Goal: Contribute content: Contribute content

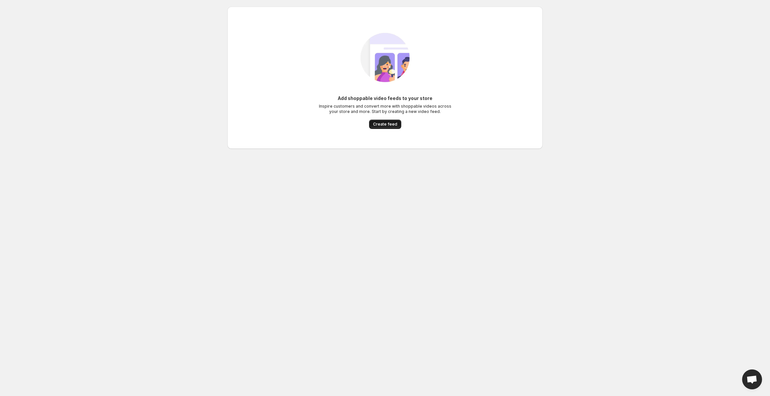
click at [385, 125] on span "Create feed" at bounding box center [385, 123] width 24 height 5
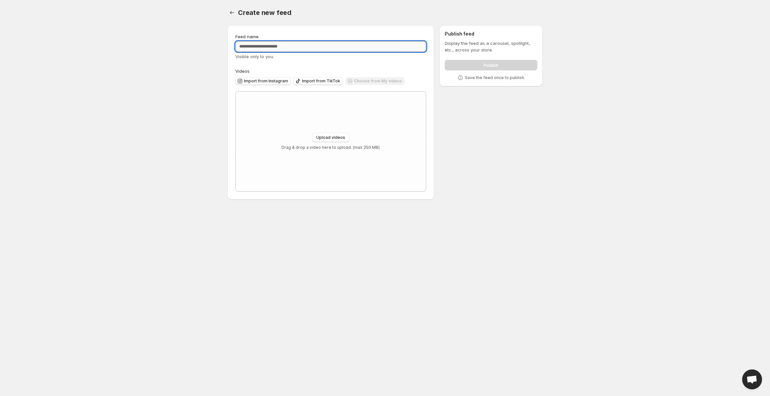
click at [259, 44] on input "Feed name" at bounding box center [330, 46] width 191 height 11
type input "*******"
click at [343, 140] on span "Upload videos" at bounding box center [330, 137] width 29 height 5
type input "**********"
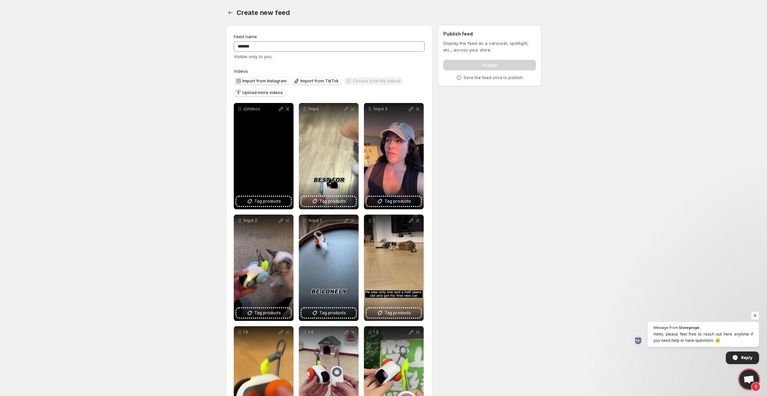
click at [288, 108] on icon at bounding box center [287, 109] width 7 height 7
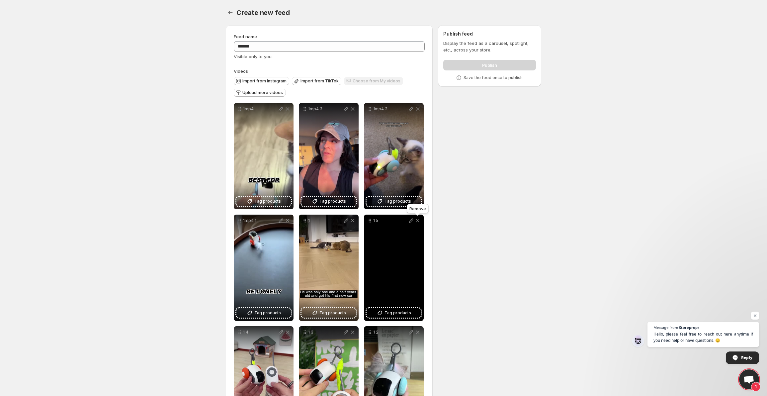
click at [418, 220] on icon at bounding box center [417, 220] width 7 height 7
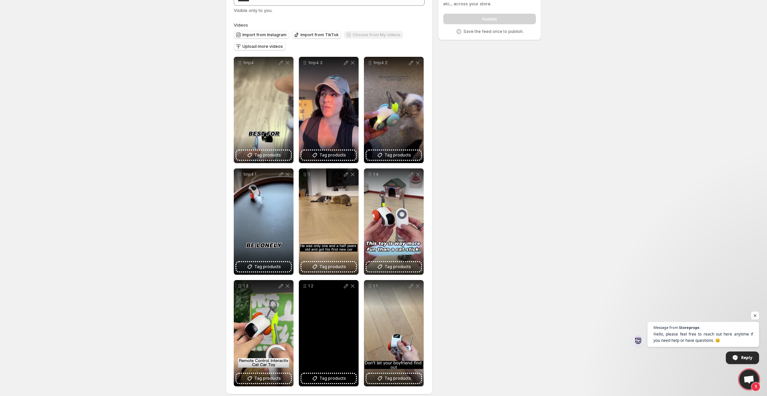
scroll to position [52, 0]
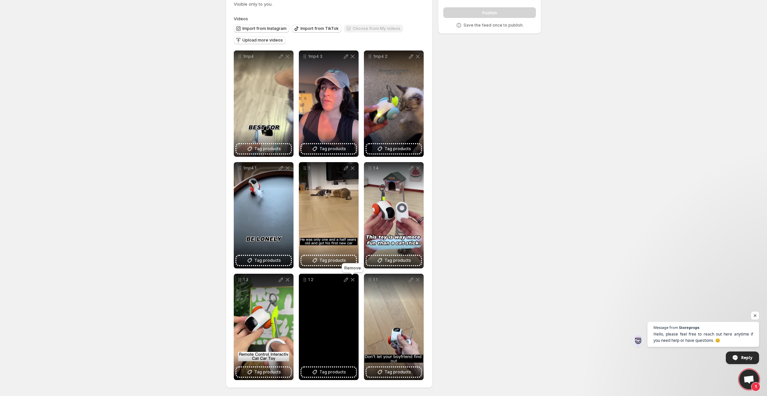
click at [353, 278] on icon at bounding box center [353, 279] width 4 height 3
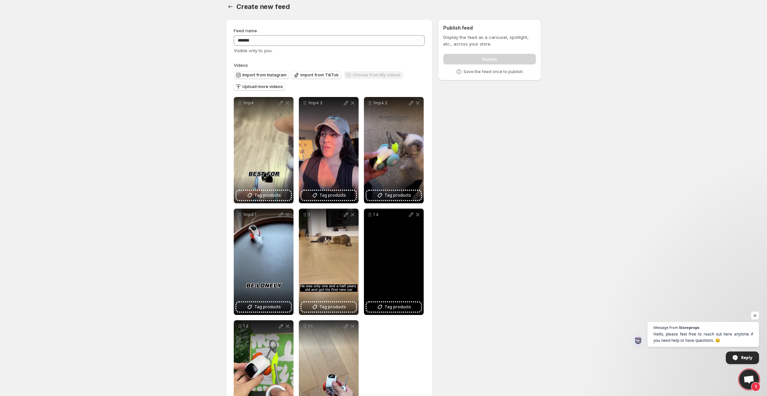
scroll to position [0, 0]
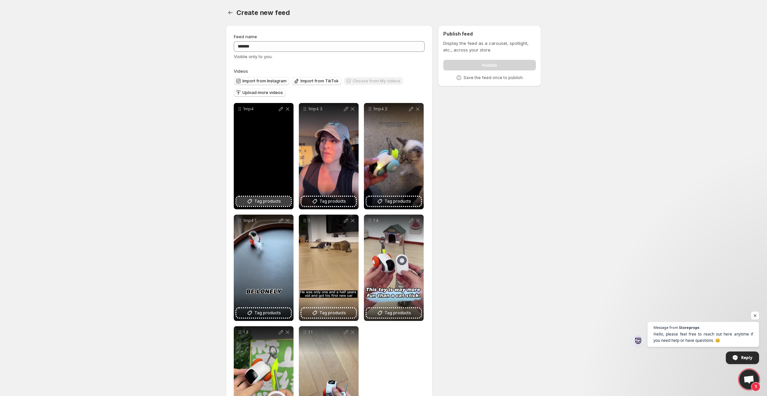
click at [259, 202] on span "Tag products" at bounding box center [267, 201] width 27 height 7
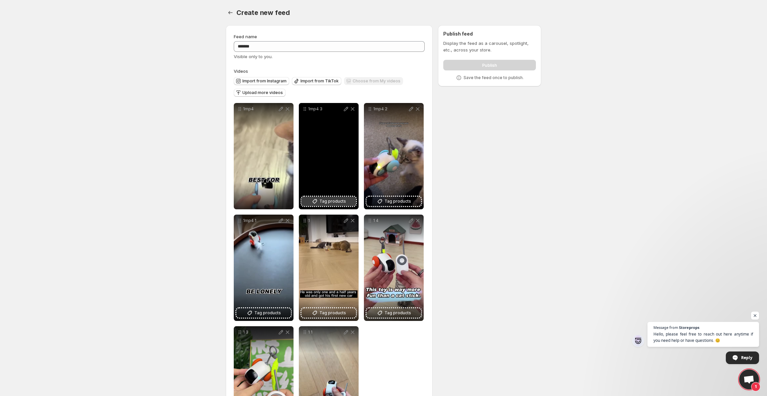
click at [328, 200] on span "Tag products" at bounding box center [332, 201] width 27 height 7
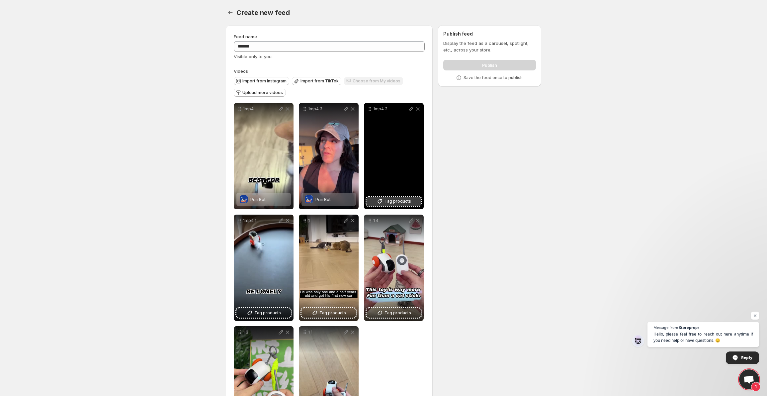
click at [378, 202] on icon at bounding box center [379, 201] width 7 height 7
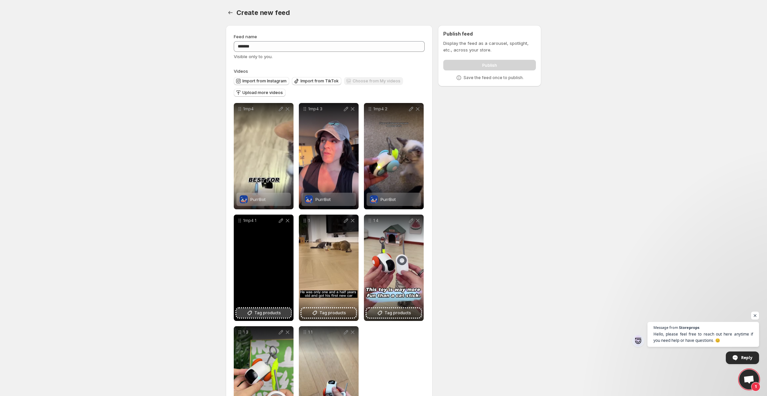
click at [271, 311] on span "Tag products" at bounding box center [267, 312] width 27 height 7
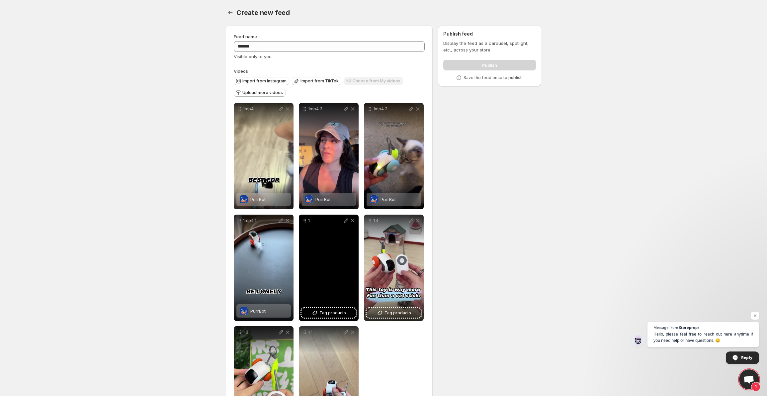
click at [336, 318] on div "1" at bounding box center [329, 267] width 60 height 106
click at [335, 316] on button "Tag products" at bounding box center [328, 312] width 54 height 9
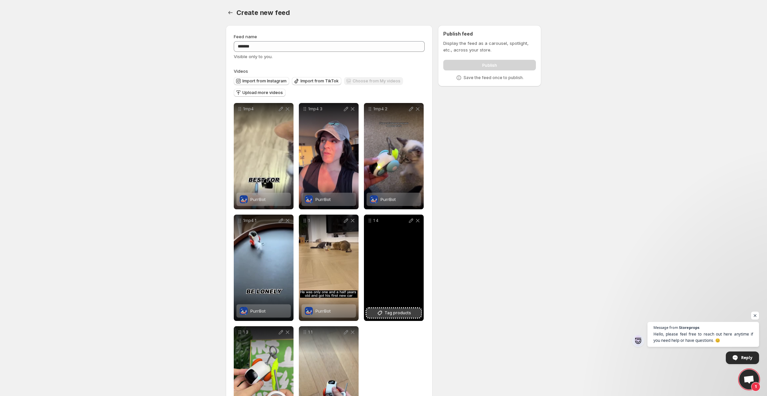
click at [405, 315] on span "Tag products" at bounding box center [397, 312] width 27 height 7
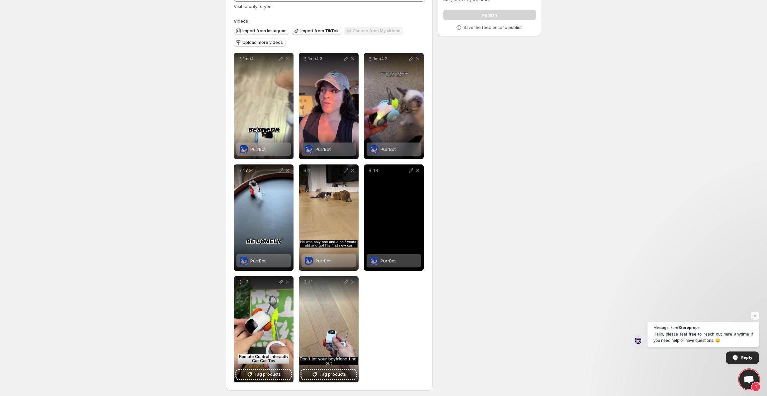
scroll to position [52, 0]
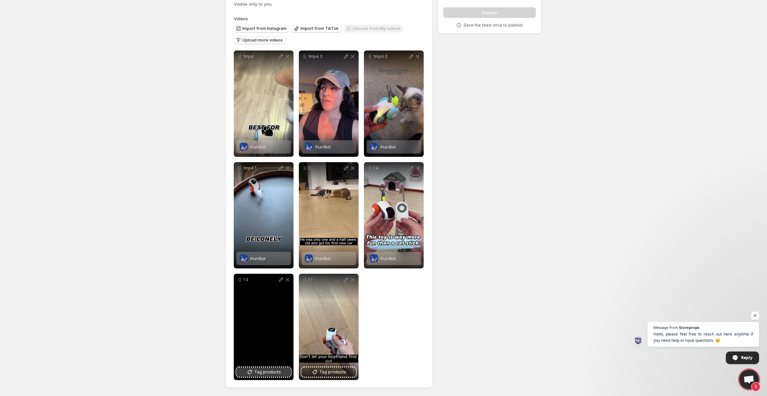
click at [269, 374] on span "Tag products" at bounding box center [267, 371] width 27 height 7
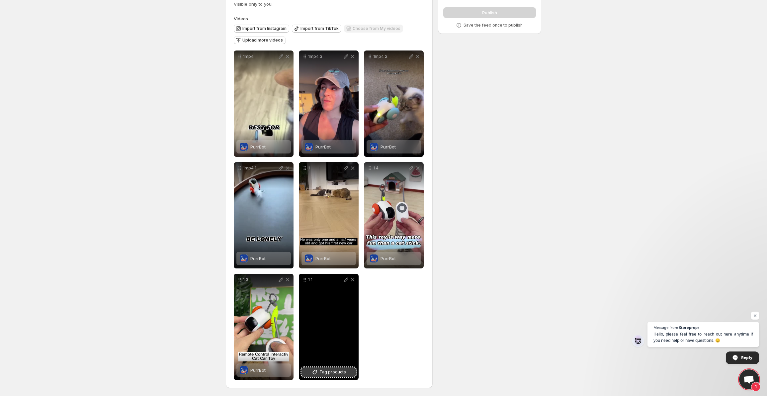
click at [341, 374] on span "Tag products" at bounding box center [332, 371] width 27 height 7
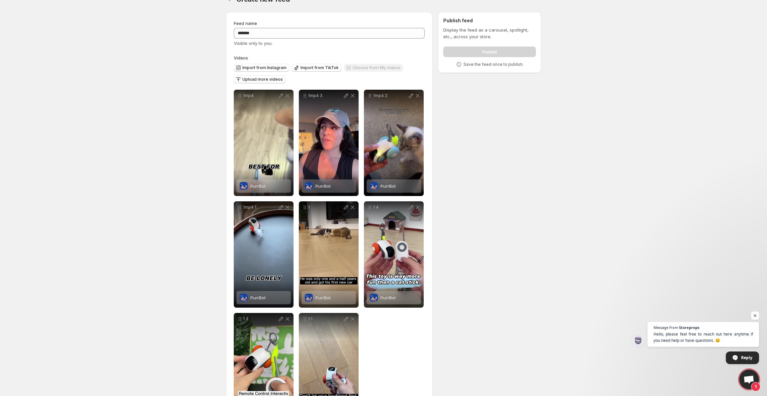
scroll to position [0, 0]
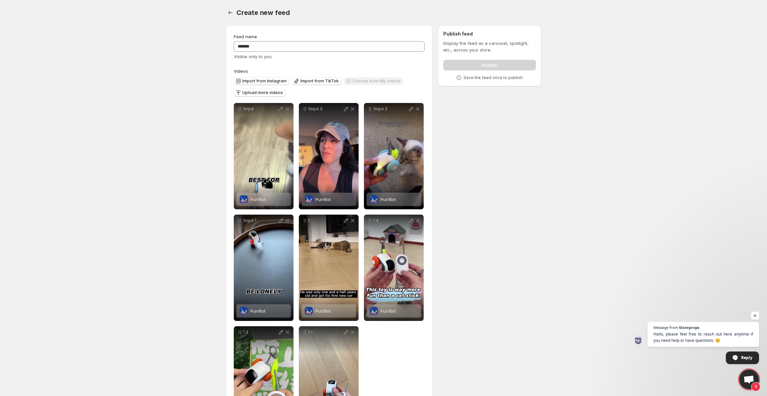
click at [420, 68] on label "Videos" at bounding box center [329, 71] width 191 height 7
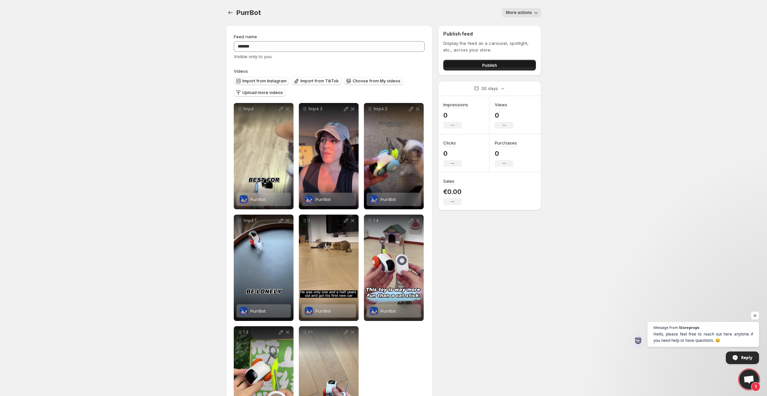
click at [477, 65] on button "Publish" at bounding box center [489, 65] width 93 height 11
click at [498, 66] on button "Publish" at bounding box center [489, 65] width 93 height 11
click at [495, 68] on button "Publish" at bounding box center [489, 65] width 93 height 11
